Goal: Find specific page/section: Find specific page/section

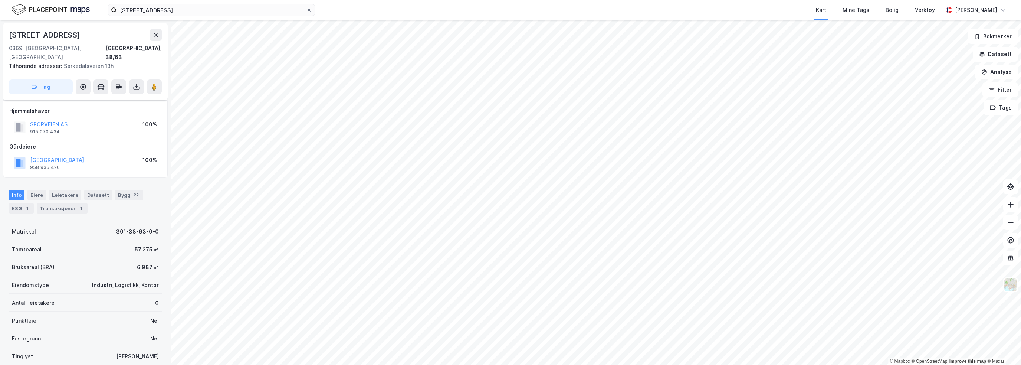
scroll to position [48, 0]
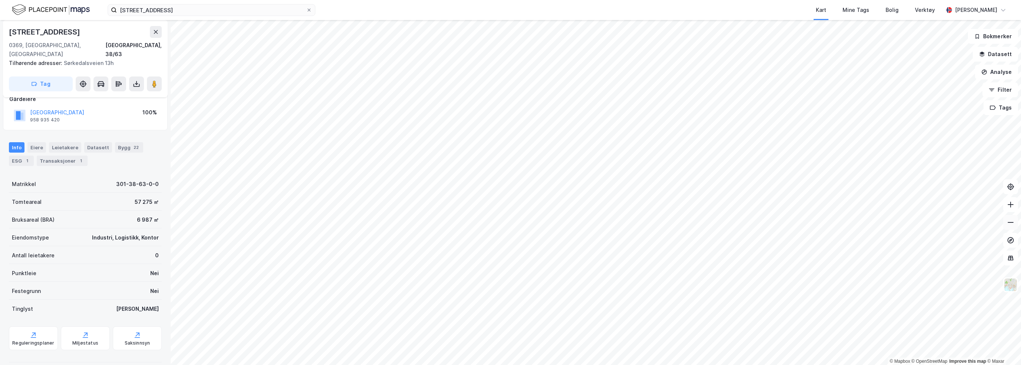
click at [1012, 222] on icon at bounding box center [1011, 222] width 6 height 1
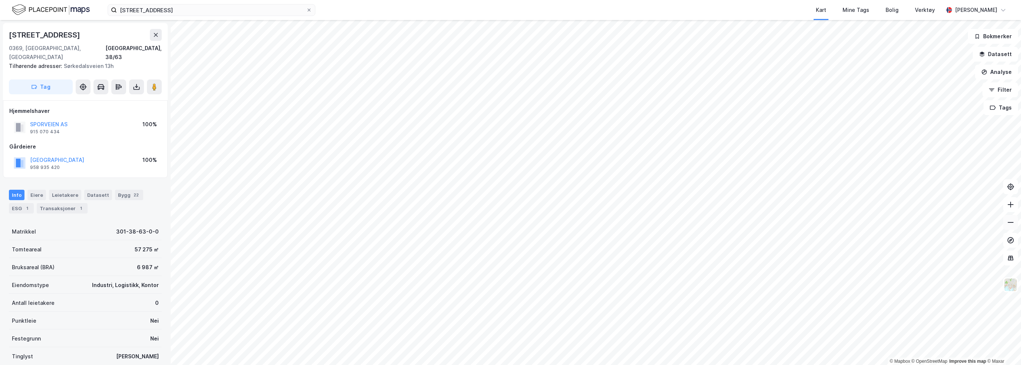
click at [1008, 224] on icon at bounding box center [1010, 222] width 7 height 7
click at [125, 47] on div "0369, [GEOGRAPHIC_DATA], [GEOGRAPHIC_DATA], 38/63" at bounding box center [85, 53] width 153 height 18
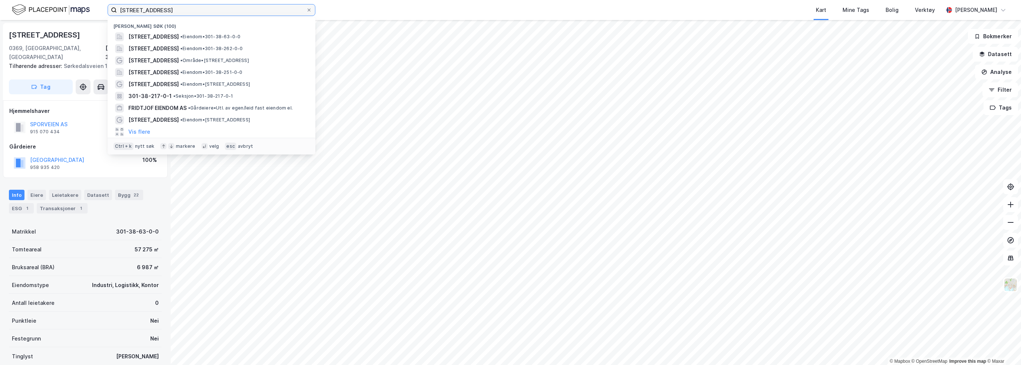
click at [162, 11] on input "[STREET_ADDRESS]" at bounding box center [211, 9] width 189 height 11
click at [164, 36] on span "[STREET_ADDRESS]" at bounding box center [153, 36] width 50 height 9
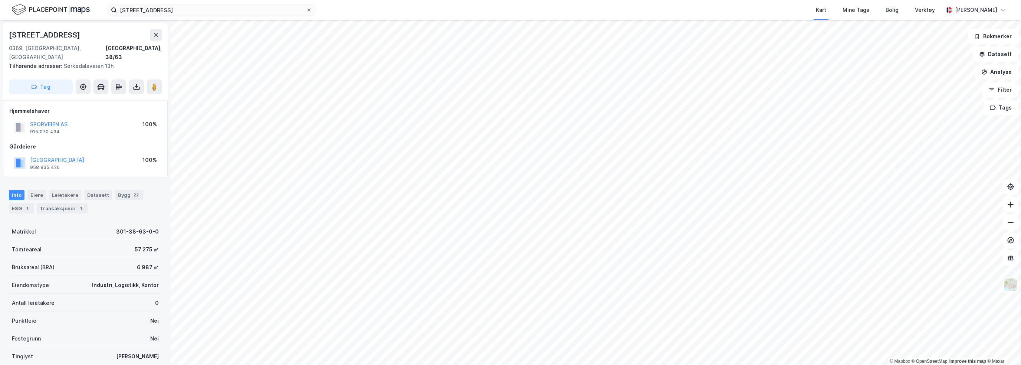
scroll to position [1, 0]
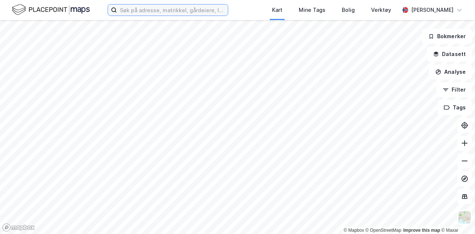
click at [128, 11] on input at bounding box center [172, 9] width 111 height 11
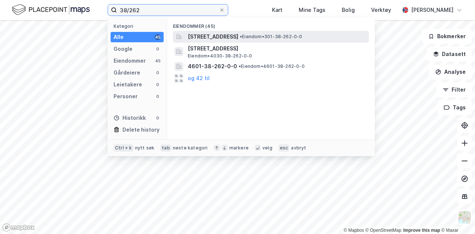
type input "38/262"
click at [203, 37] on span "[STREET_ADDRESS]" at bounding box center [213, 36] width 50 height 9
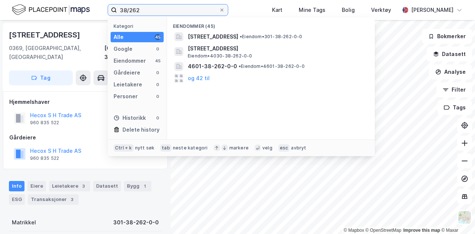
click at [146, 10] on input "38/262" at bounding box center [168, 9] width 102 height 11
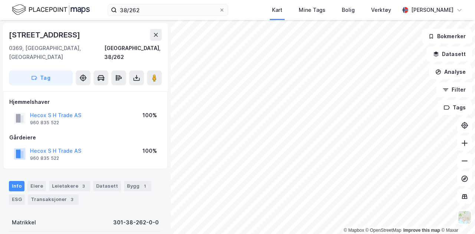
click at [91, 117] on div "Hecox S H Trade AS 960 835 522 100%" at bounding box center [85, 118] width 152 height 18
